Goal: Use online tool/utility: Utilize a website feature to perform a specific function

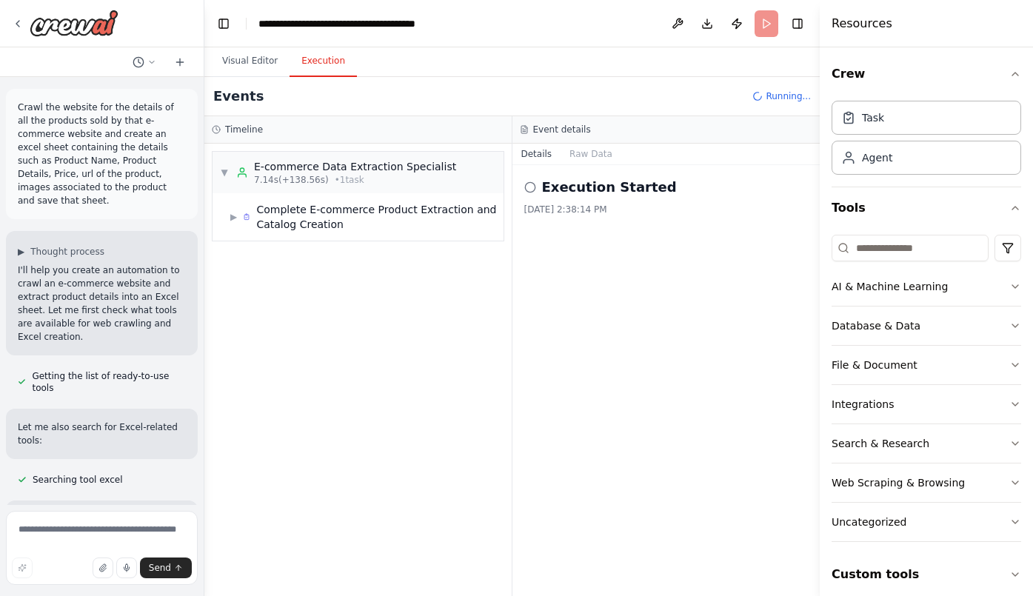
scroll to position [14848, 0]
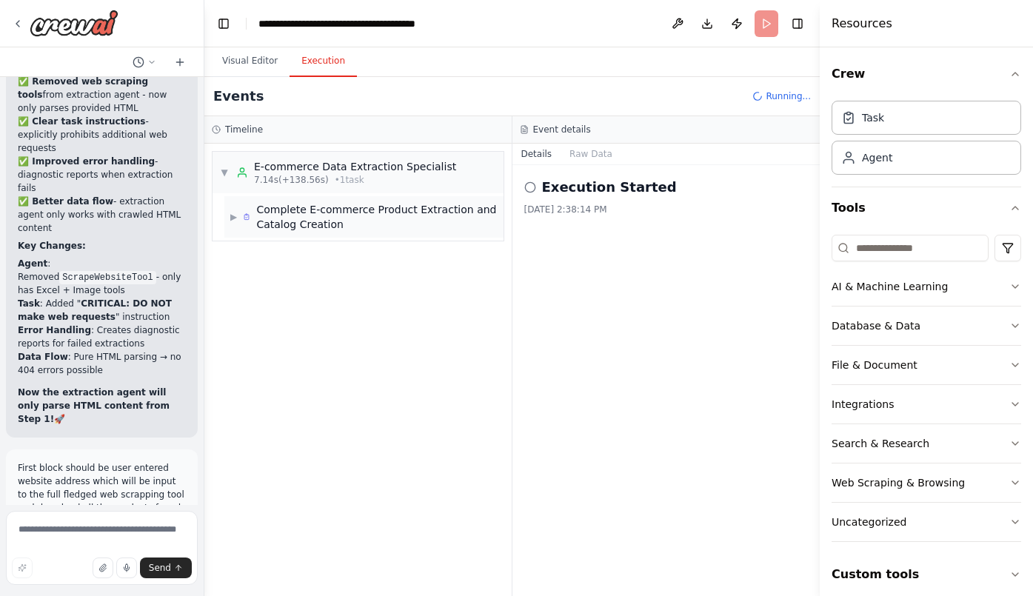
click at [396, 225] on span "Complete E-commerce Product Extraction and Catalog Creation" at bounding box center [376, 217] width 241 height 30
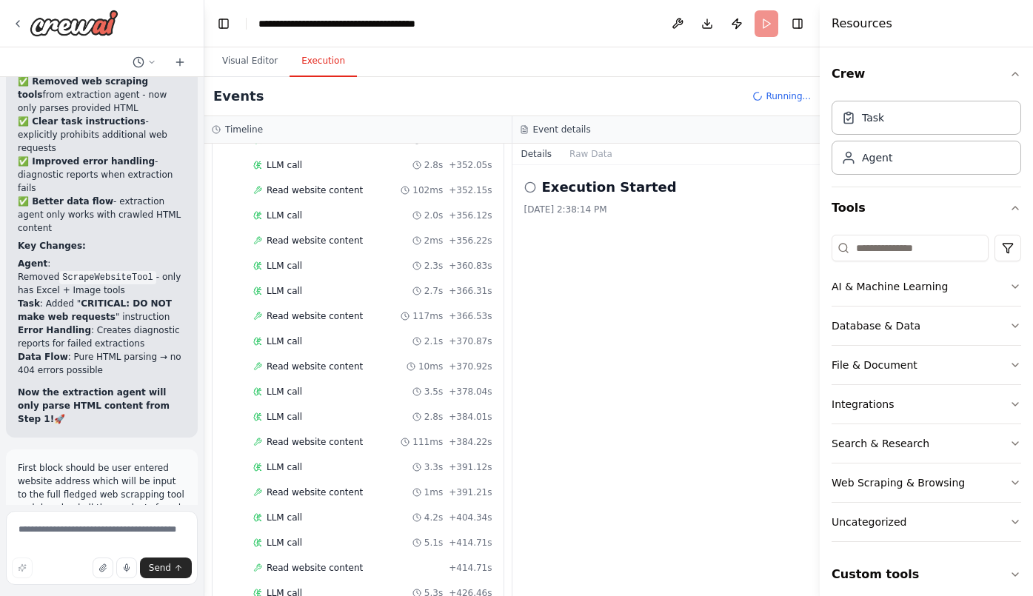
scroll to position [3843, 0]
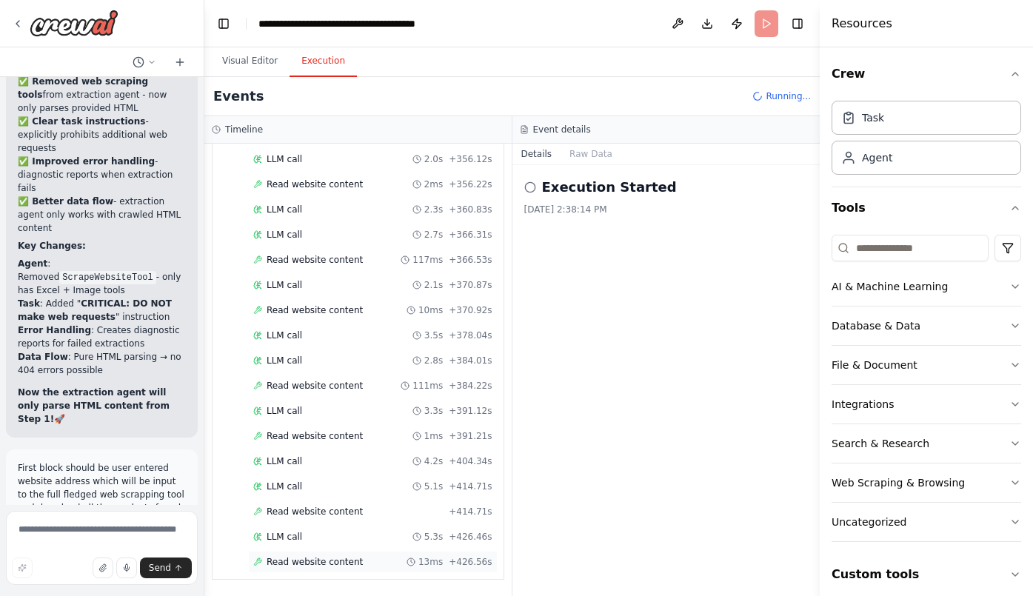
click at [361, 565] on div "Read website content 13ms + 426.56s" at bounding box center [372, 562] width 239 height 12
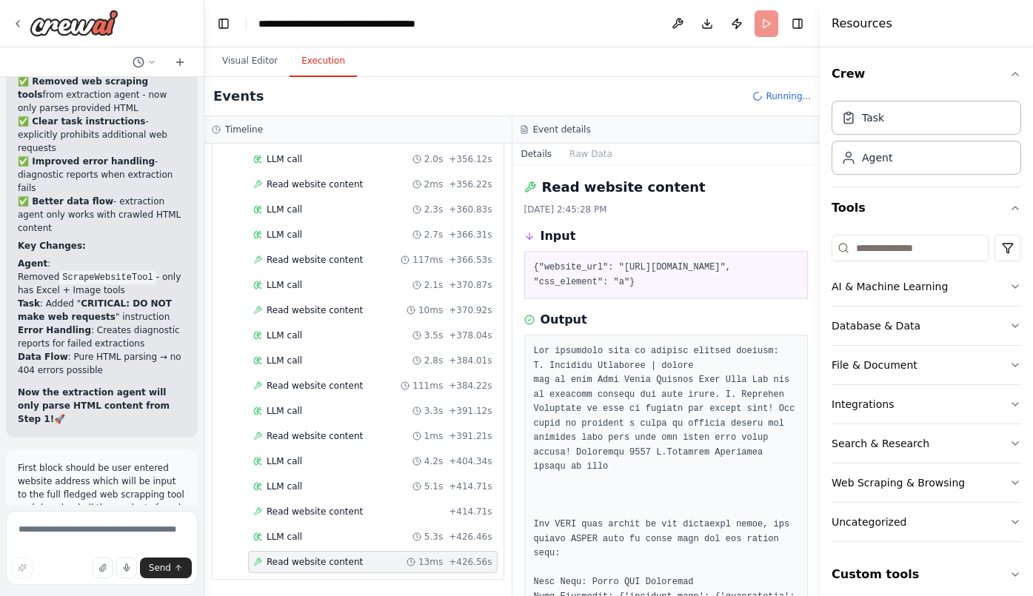
click at [668, 329] on div "Output" at bounding box center [666, 320] width 284 height 18
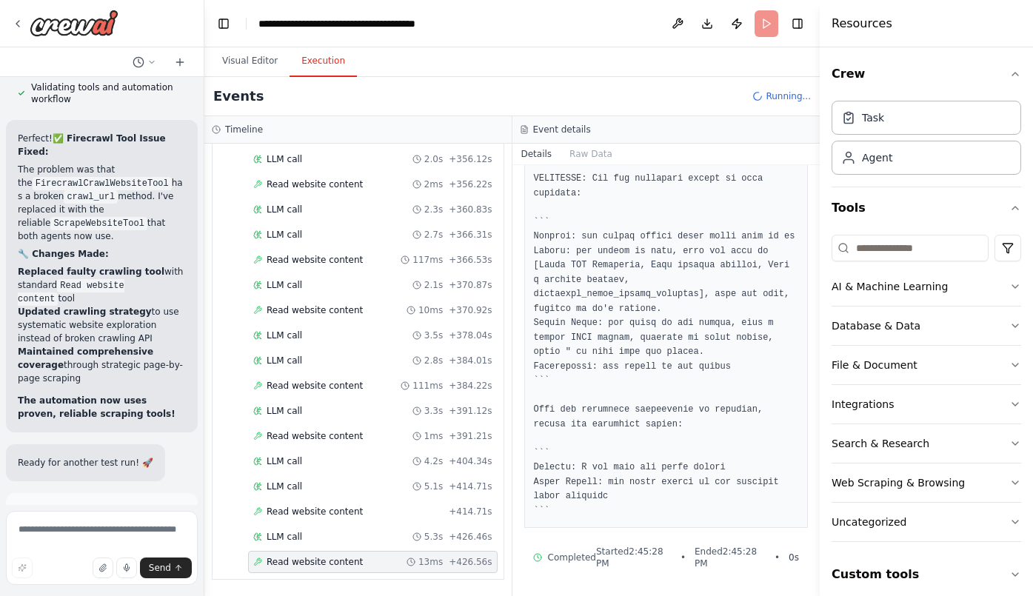
scroll to position [19697, 0]
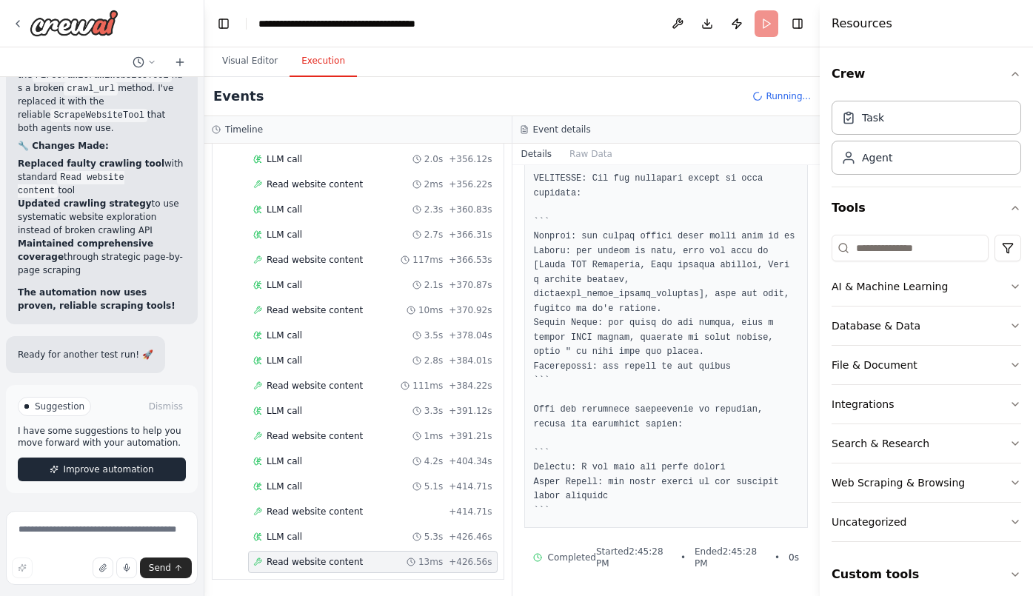
click at [116, 469] on span "Improve automation" at bounding box center [108, 470] width 90 height 12
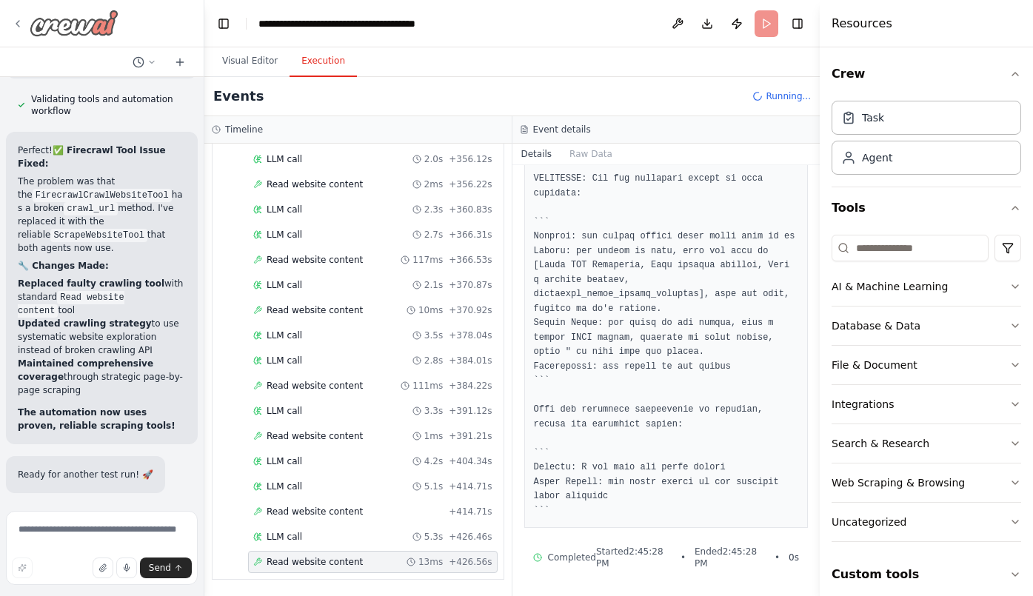
click at [95, 25] on img at bounding box center [74, 23] width 89 height 27
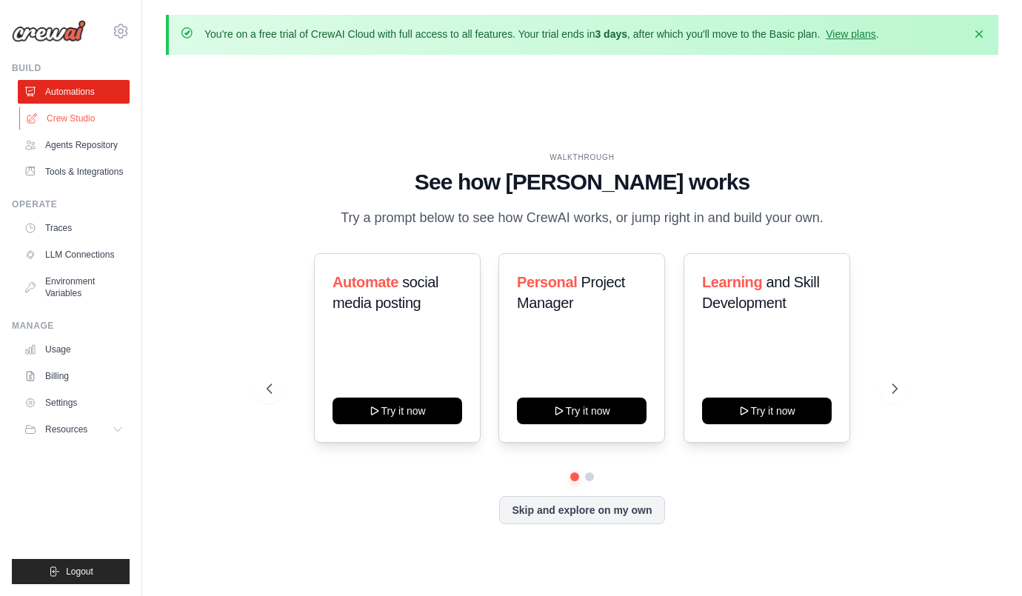
click at [80, 116] on link "Crew Studio" at bounding box center [75, 119] width 112 height 24
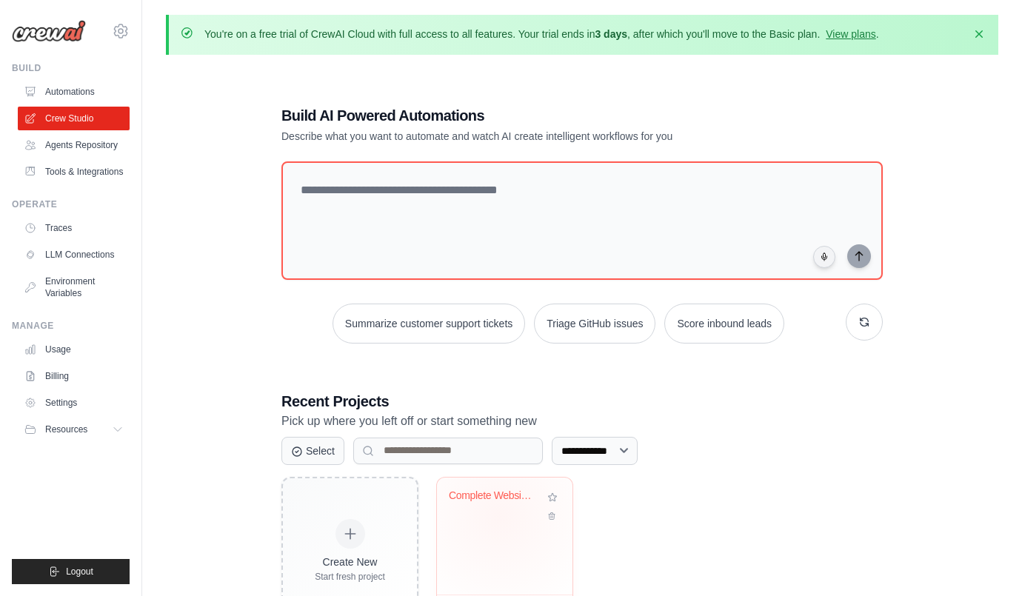
click at [500, 515] on div "Complete Website Product Catalog Ex..." at bounding box center [505, 507] width 112 height 34
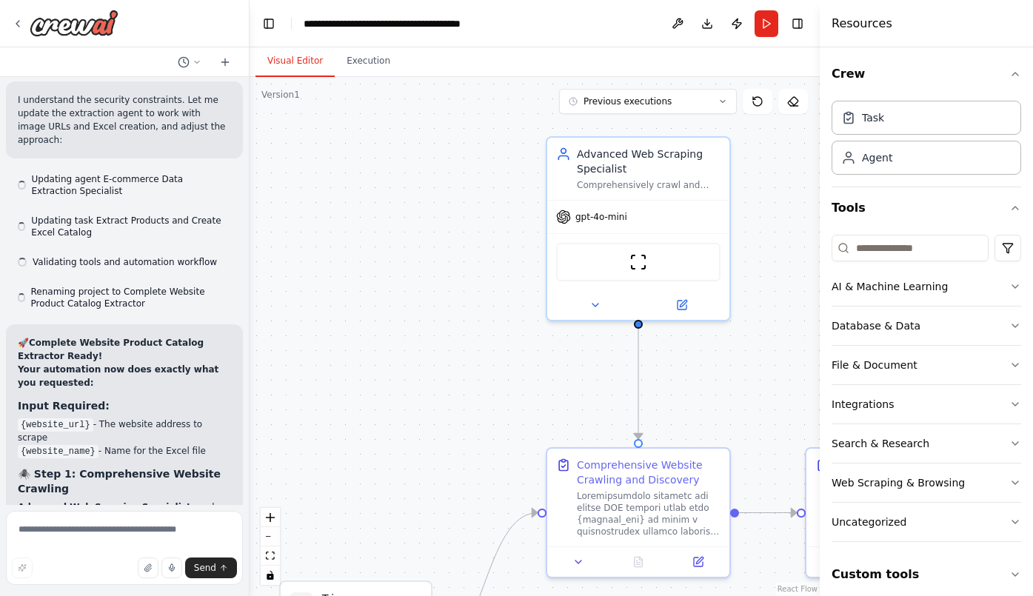
scroll to position [16478, 0]
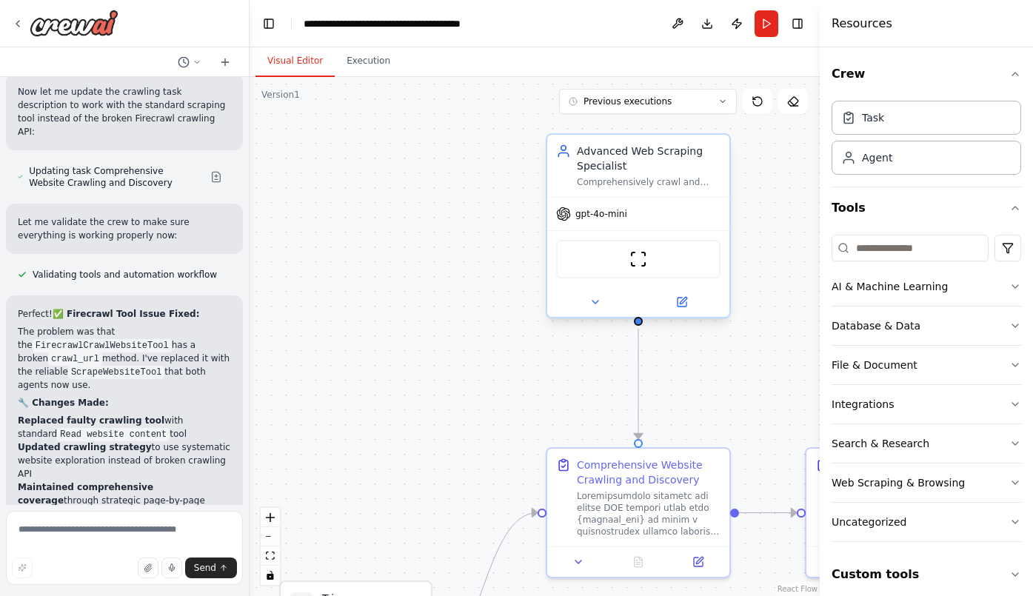
click at [640, 182] on div "Comprehensively crawl and map {website_url} to discover ALL product pages, cate…" at bounding box center [649, 182] width 144 height 12
click at [739, 404] on div ".deletable-edge-delete-btn { width: 20px; height: 20px; border: 0px solid #ffff…" at bounding box center [535, 336] width 570 height 519
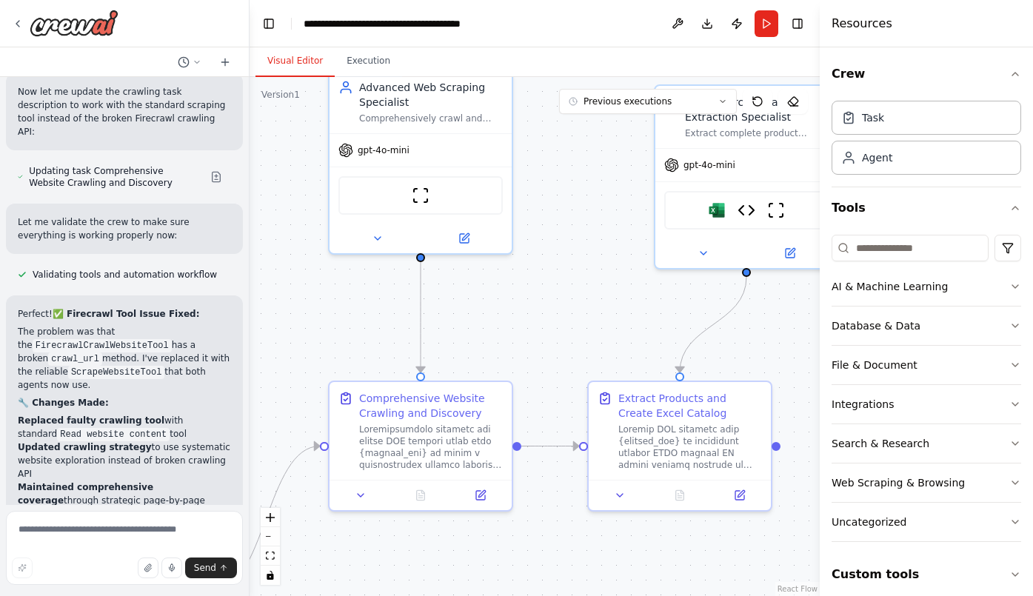
drag, startPoint x: 764, startPoint y: 380, endPoint x: 544, endPoint y: 316, distance: 229.3
click at [544, 315] on div ".deletable-edge-delete-btn { width: 20px; height: 20px; border: 0px solid #ffff…" at bounding box center [535, 336] width 570 height 519
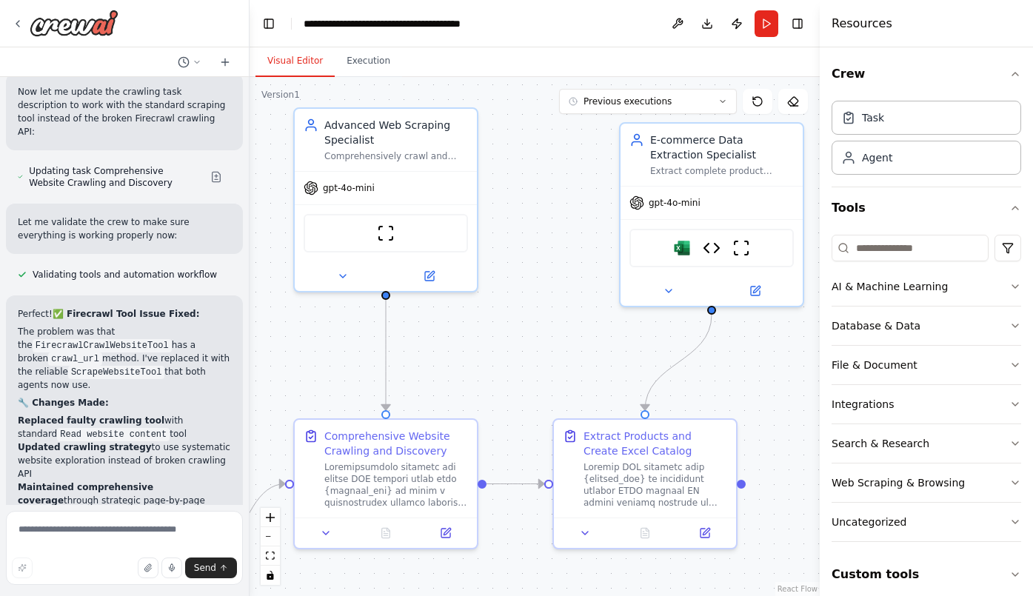
drag, startPoint x: 599, startPoint y: 300, endPoint x: 563, endPoint y: 347, distance: 58.7
click at [563, 347] on div ".deletable-edge-delete-btn { width: 20px; height: 20px; border: 0px solid #ffff…" at bounding box center [535, 336] width 570 height 519
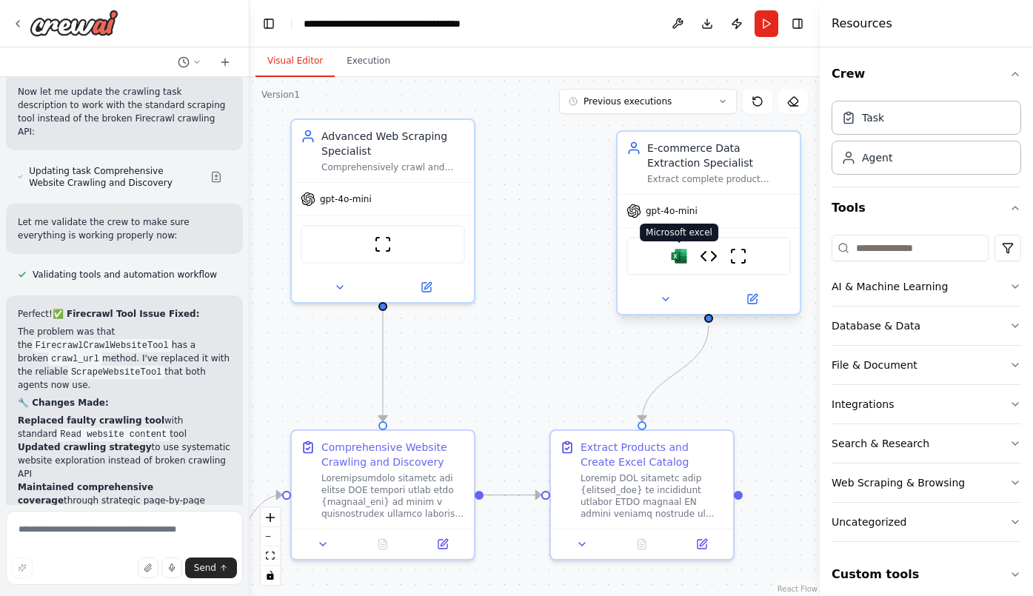
click at [676, 260] on img at bounding box center [679, 256] width 18 height 18
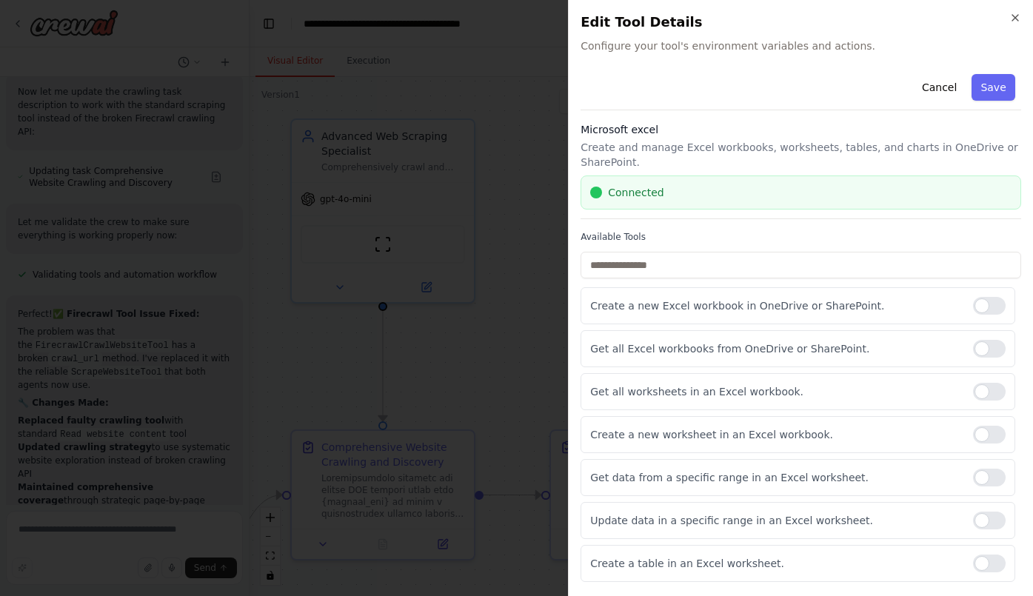
click at [867, 152] on p "Create and manage Excel workbooks, worksheets, tables, and charts in OneDrive o…" at bounding box center [801, 155] width 441 height 30
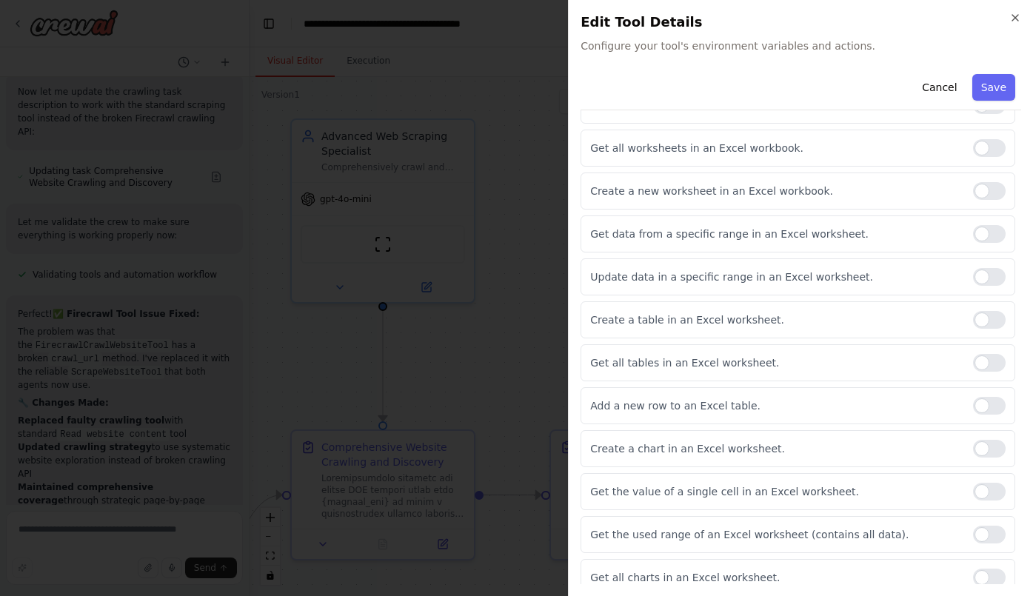
scroll to position [384, 0]
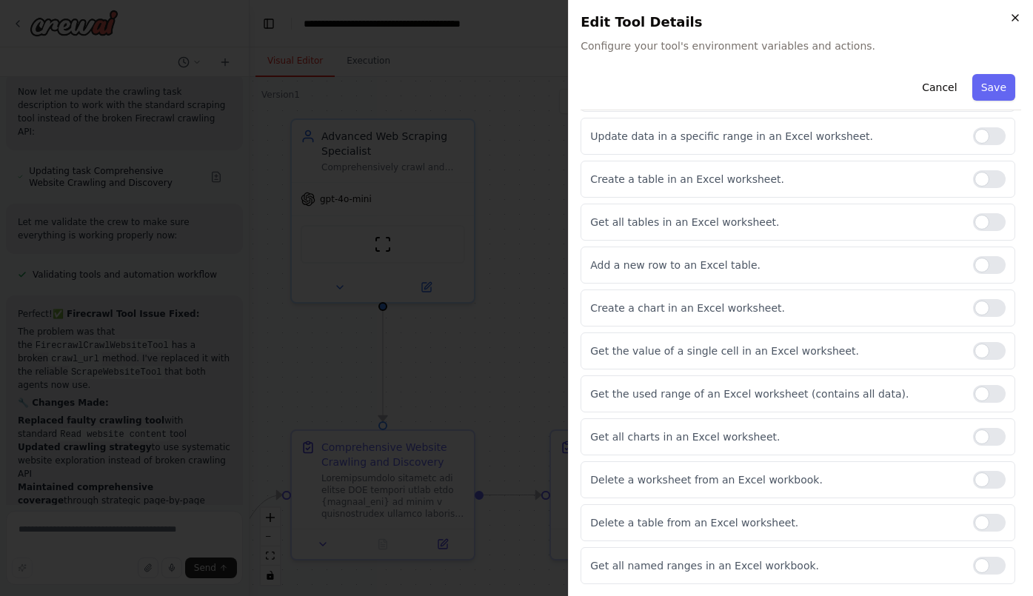
click at [1016, 13] on icon "button" at bounding box center [1016, 18] width 12 height 12
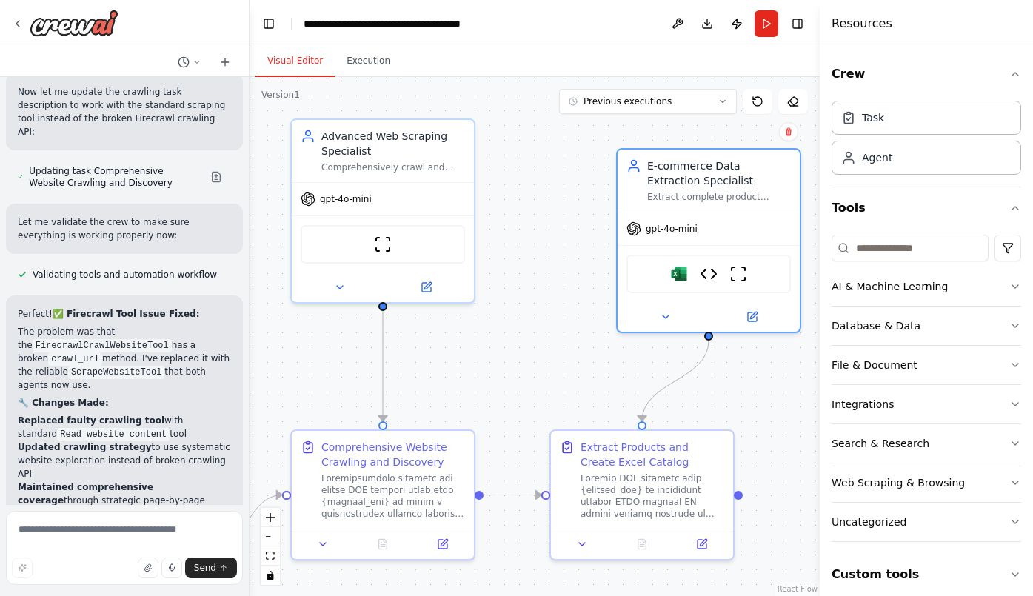
click at [141, 360] on div "Perfect! ✅ Firecrawl Tool Issue Fixed: The problem was that the FirecrawlCrawlW…" at bounding box center [124, 431] width 213 height 249
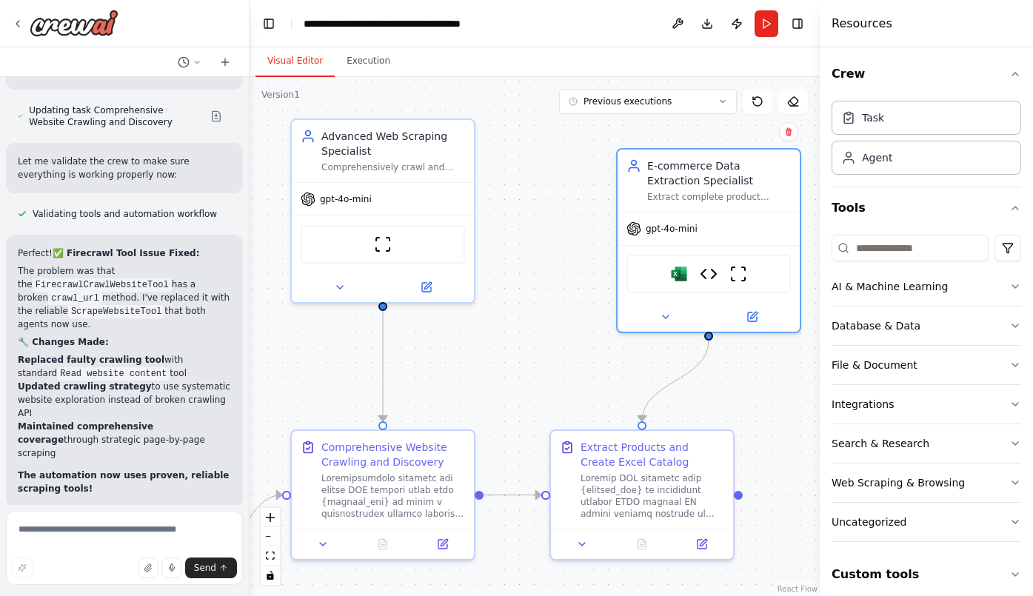
scroll to position [16537, 0]
click at [135, 533] on p "Ready for another test run! 🚀" at bounding box center [86, 539] width 136 height 13
click at [769, 18] on button "Run" at bounding box center [767, 23] width 24 height 27
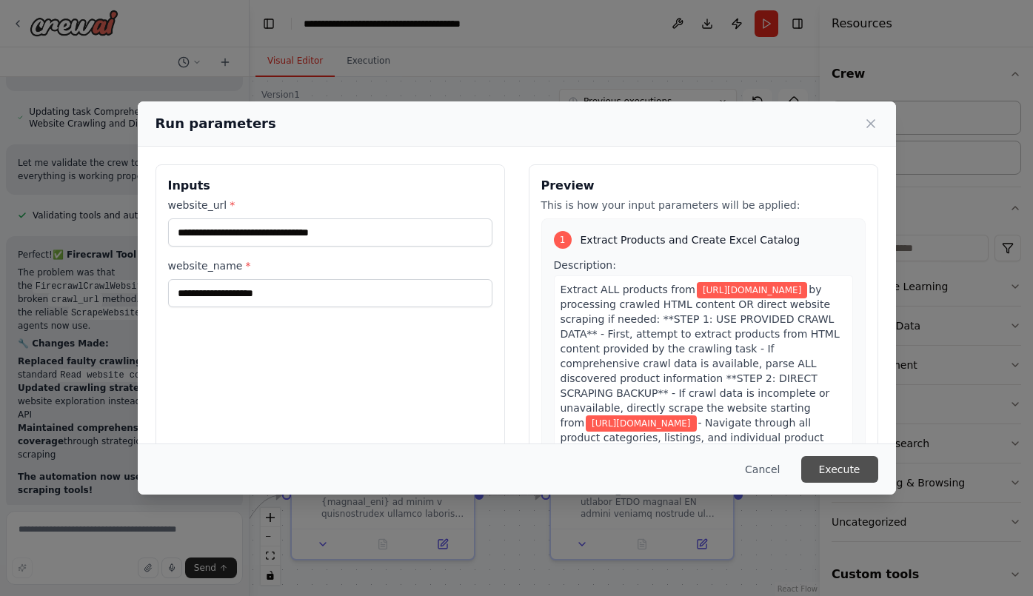
click at [851, 464] on button "Execute" at bounding box center [840, 469] width 77 height 27
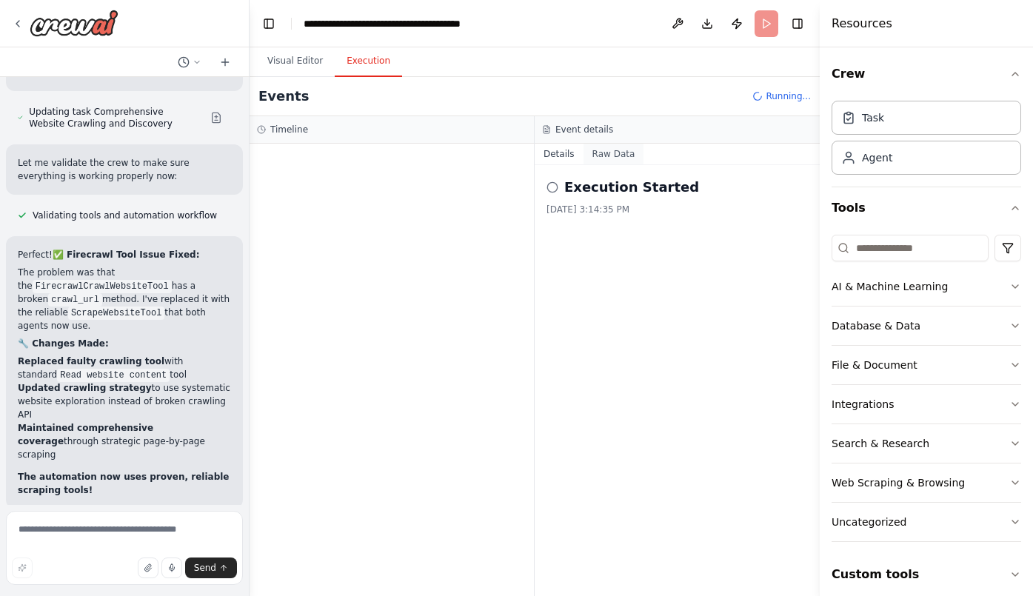
click at [613, 153] on button "Raw Data" at bounding box center [614, 154] width 61 height 21
